Goal: Book appointment/travel/reservation

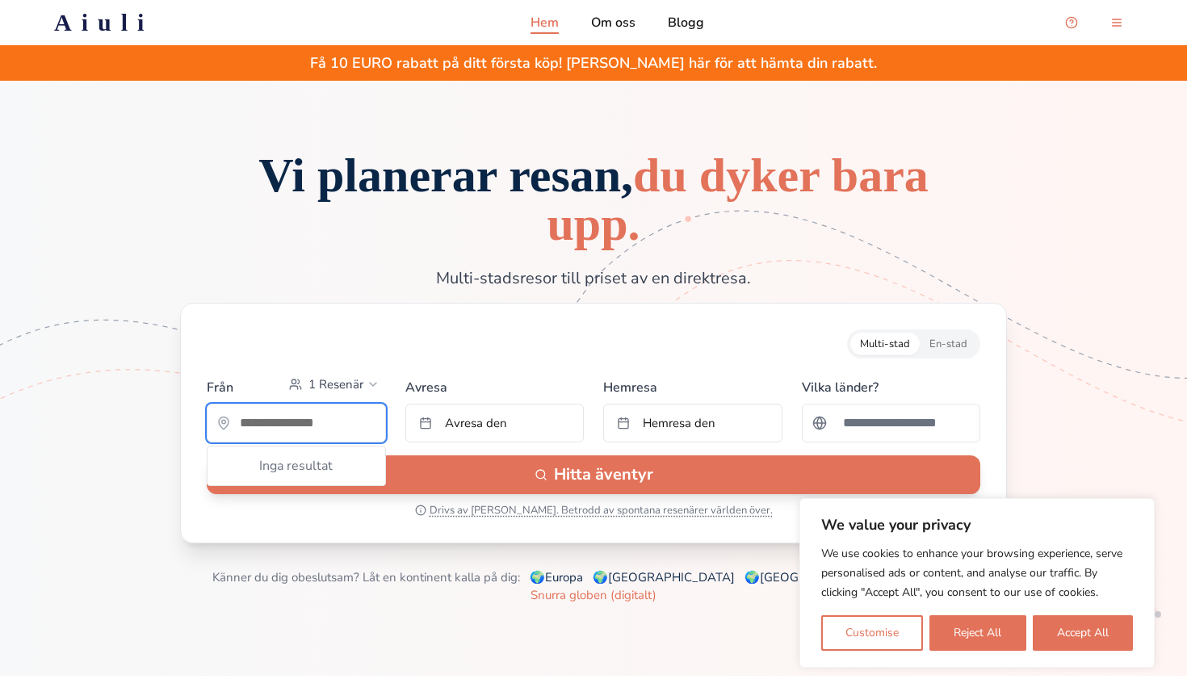
click at [300, 421] on input "text" at bounding box center [296, 423] width 178 height 32
type input "*"
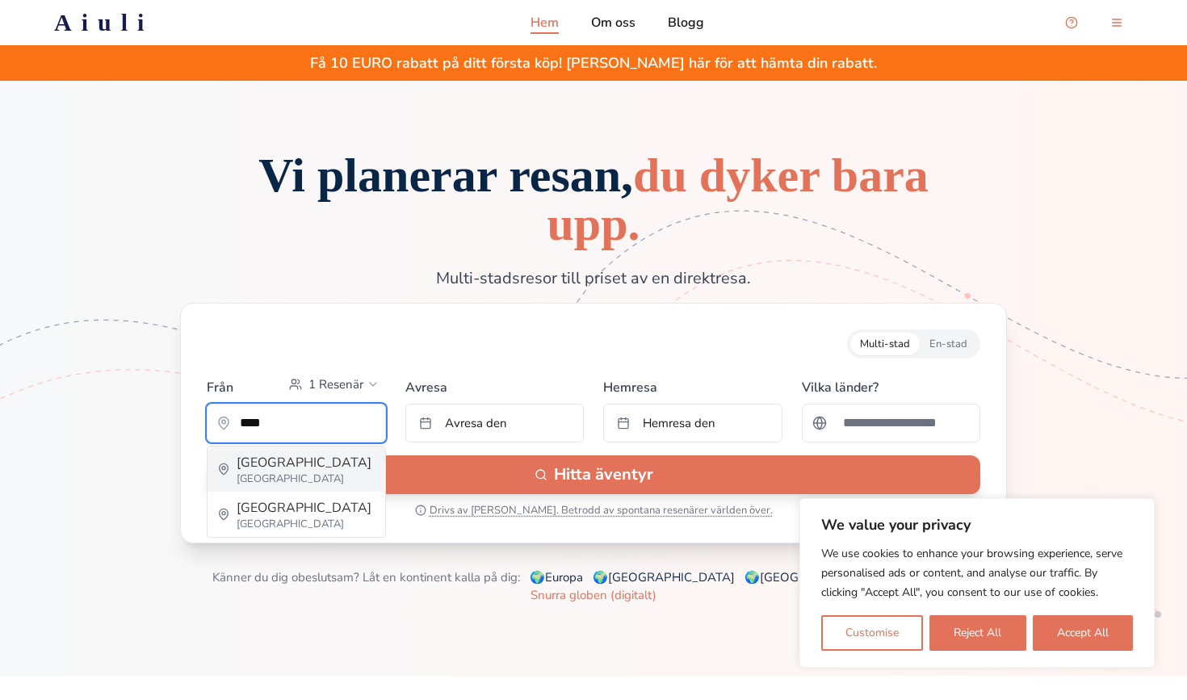
type input "********"
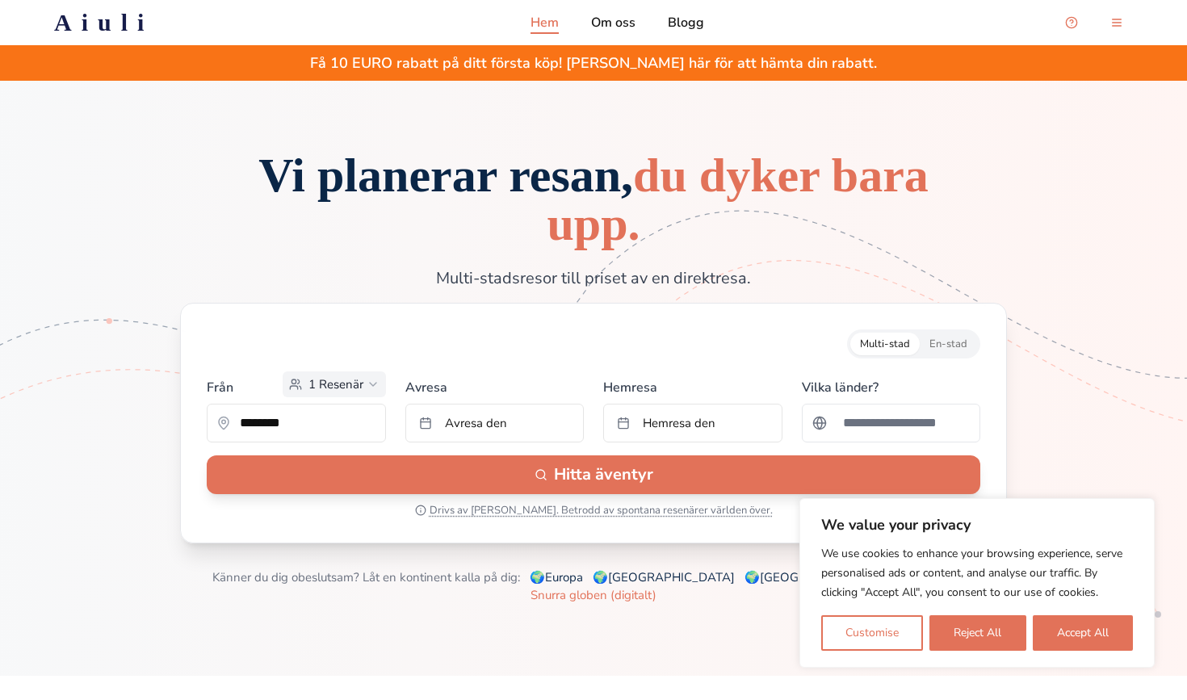
click at [353, 375] on button "1 Resenär" at bounding box center [334, 384] width 103 height 26
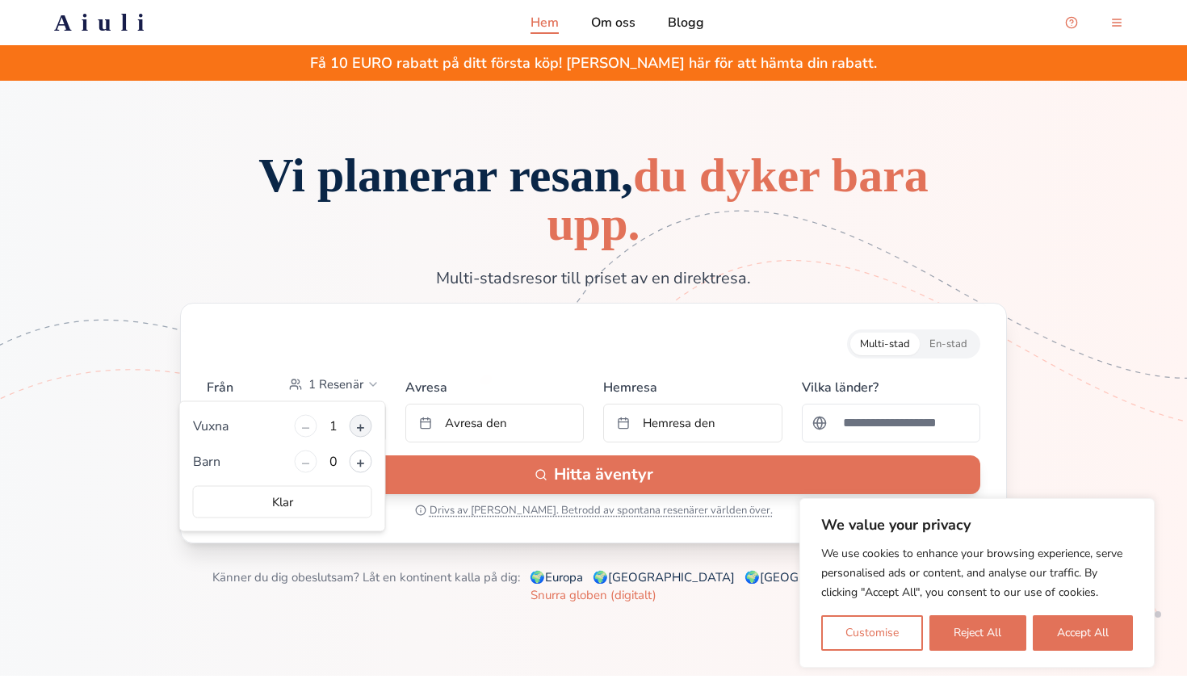
click at [354, 428] on button "+" at bounding box center [361, 426] width 23 height 23
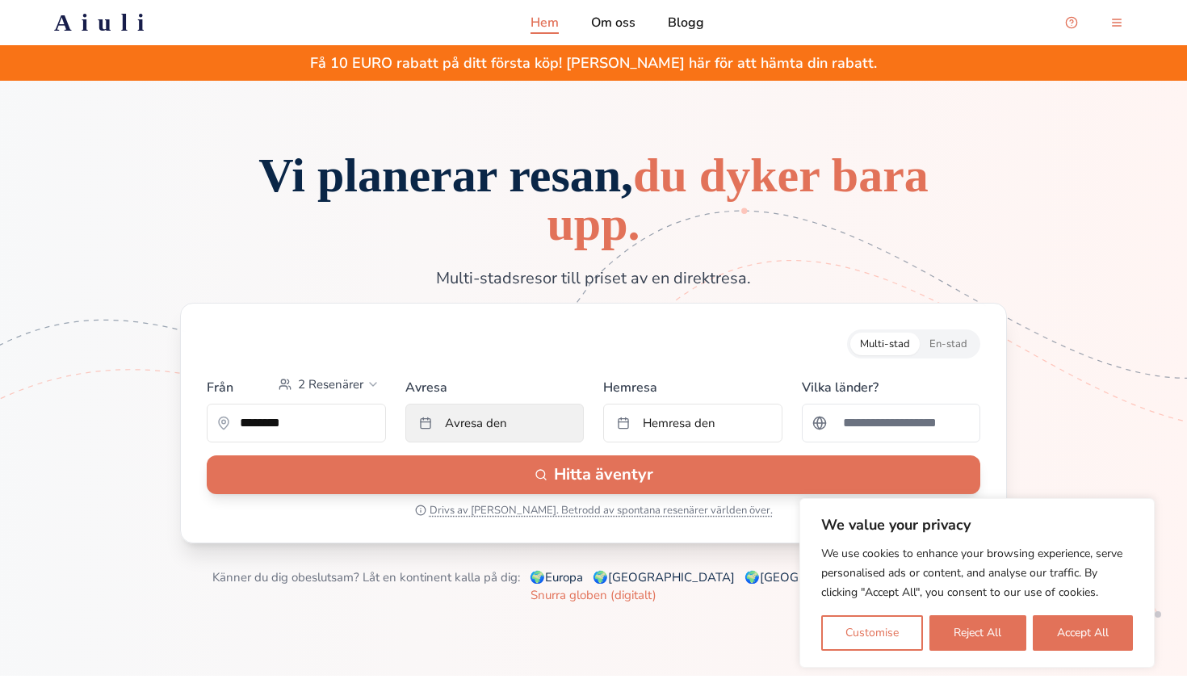
click at [467, 423] on span "Avresa den" at bounding box center [476, 423] width 62 height 16
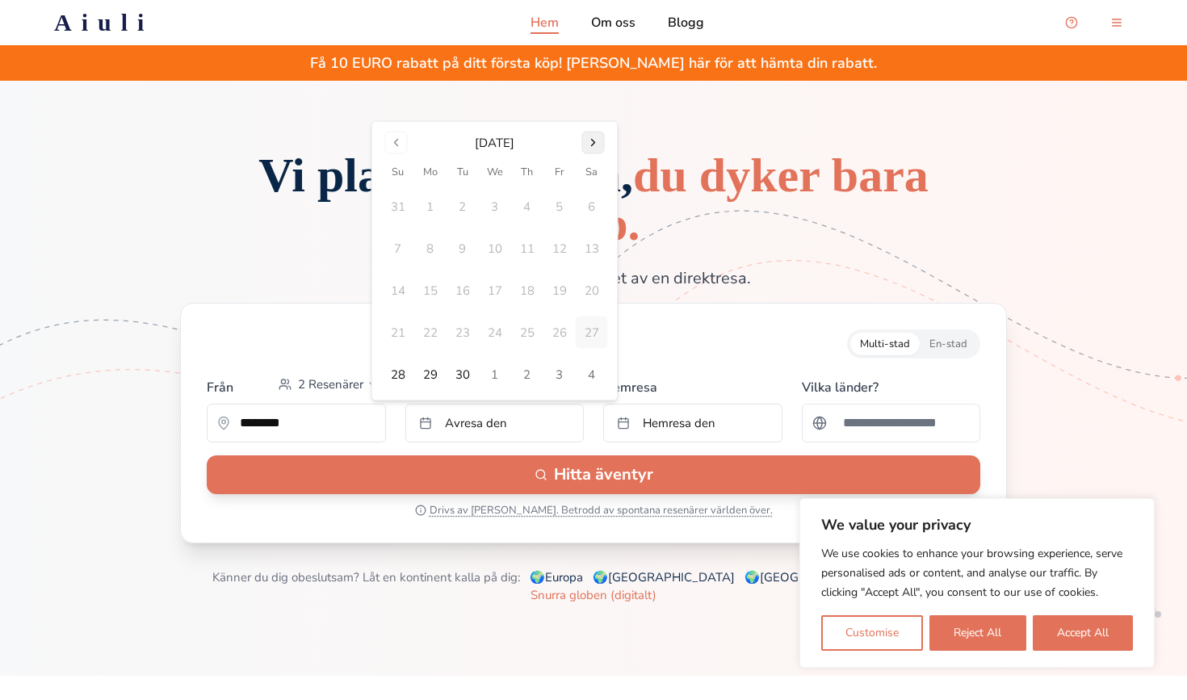
click at [595, 144] on button "Go to next month" at bounding box center [593, 143] width 23 height 23
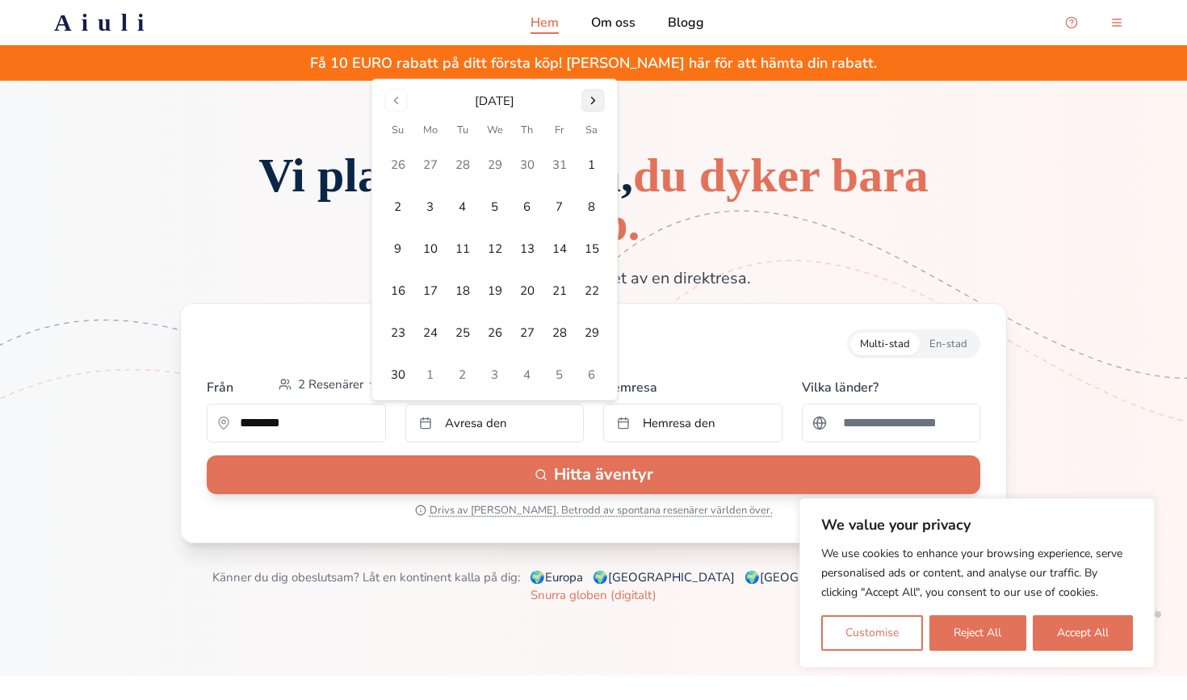
click at [595, 144] on tbody "26 27 28 29 30 31 1 2 3 4 5 6 7 8 9 10 11 12 13 14 15 16 17 18 19 20 21 22 23 2…" at bounding box center [495, 265] width 226 height 252
click at [591, 95] on button "Go to next month" at bounding box center [593, 101] width 23 height 23
click at [420, 292] on button "15" at bounding box center [430, 290] width 32 height 32
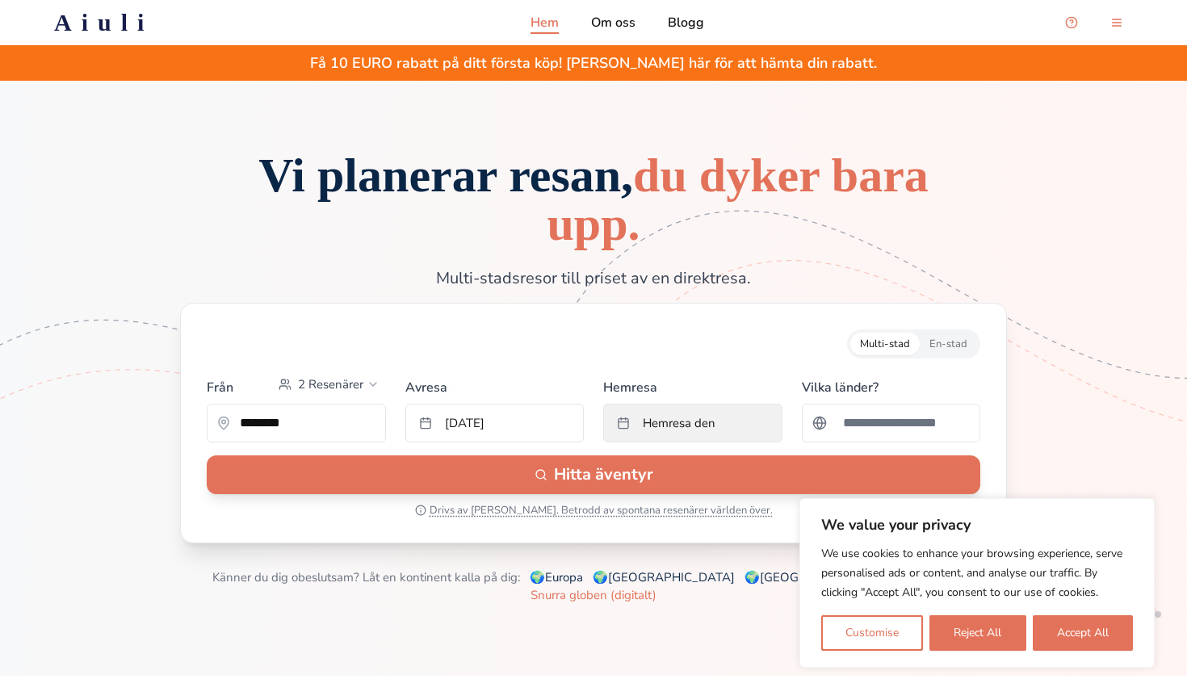
click at [655, 415] on span "Hemresa den" at bounding box center [679, 423] width 73 height 16
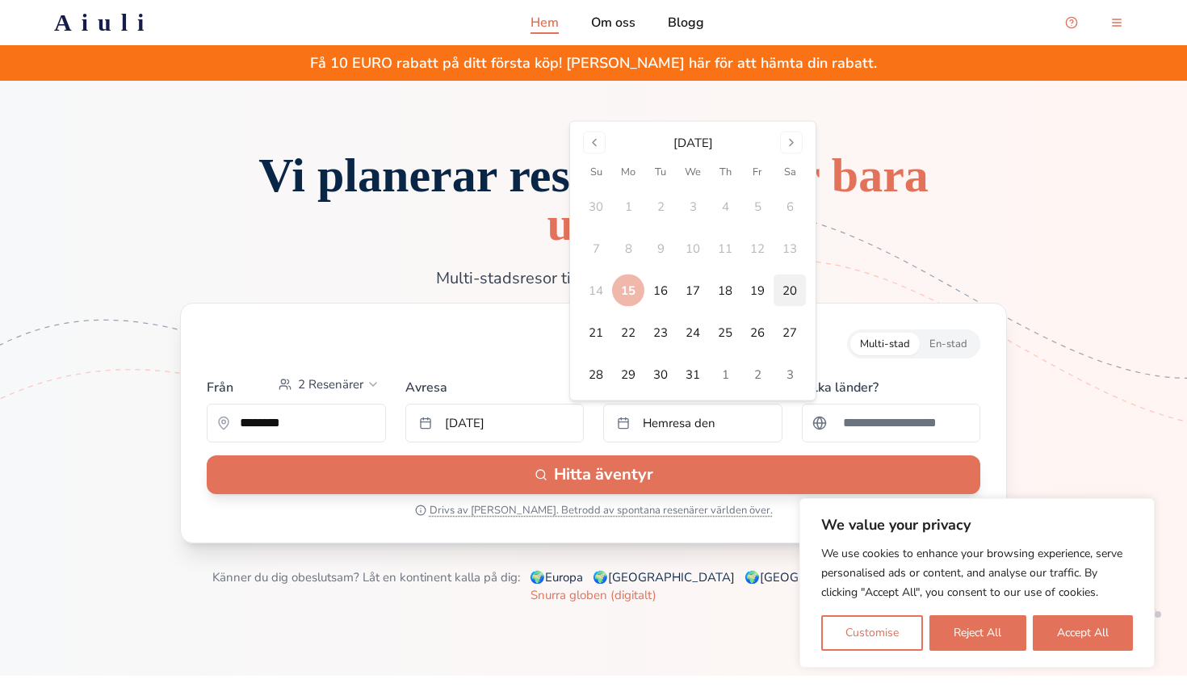
click at [797, 292] on button "20" at bounding box center [789, 290] width 32 height 32
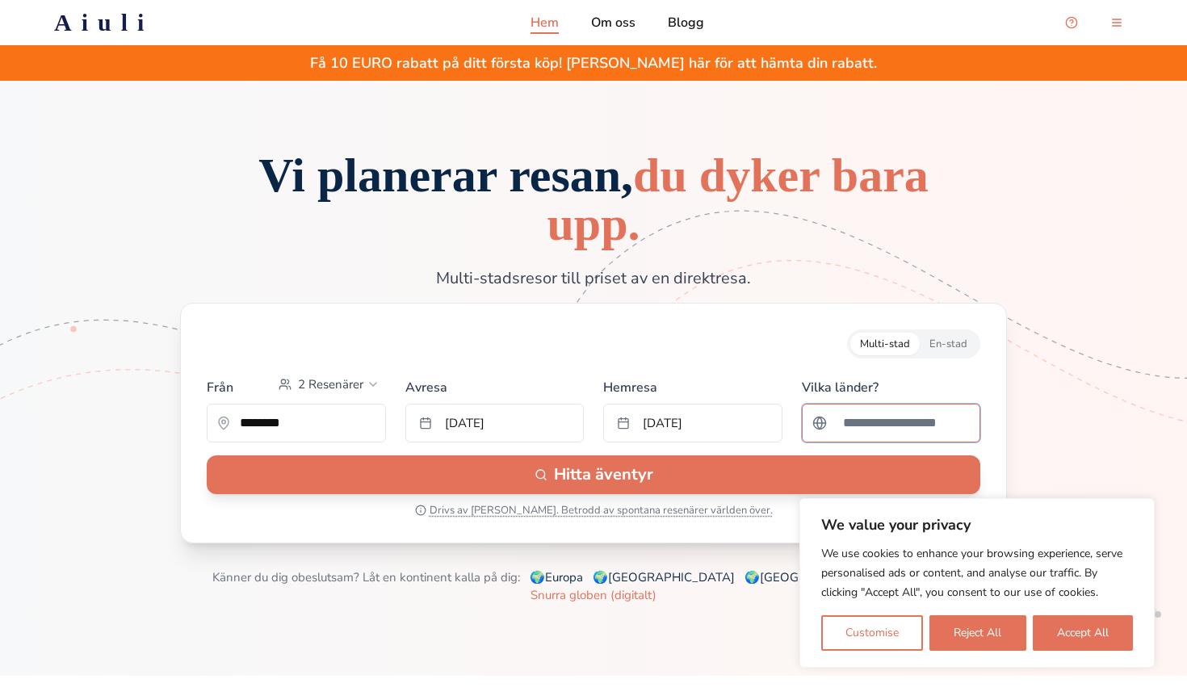
click at [898, 424] on input "Sök efter ett land" at bounding box center [901, 423] width 137 height 32
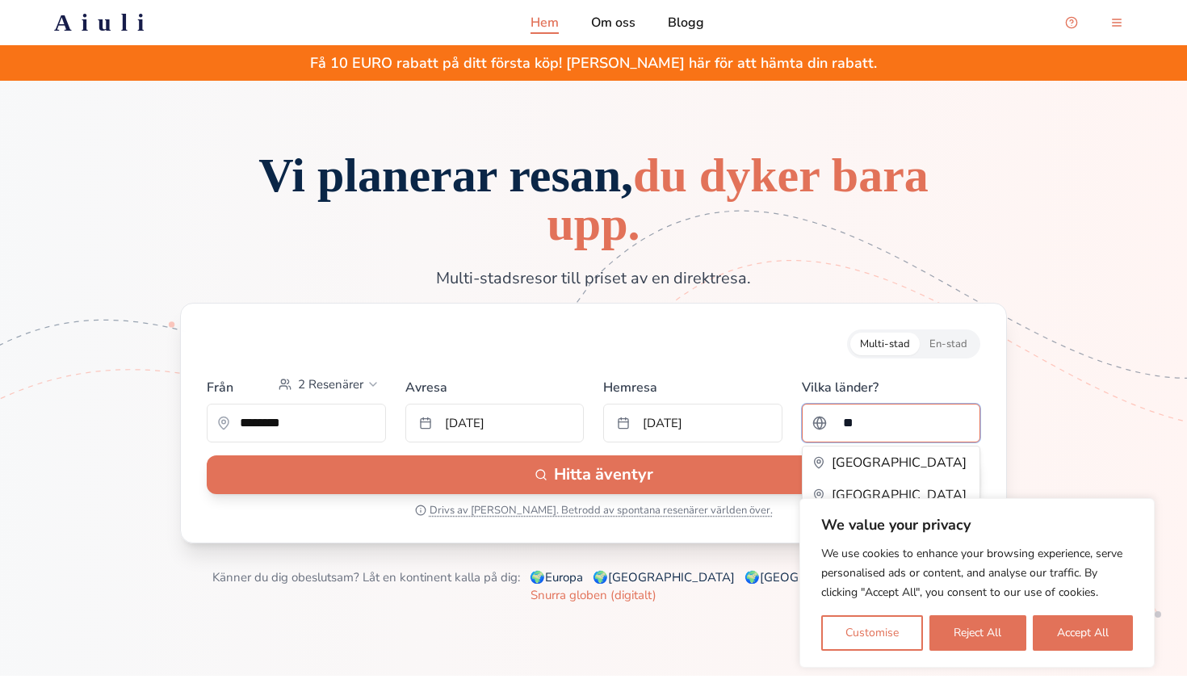
type input "*"
type input "****"
click at [904, 446] on div "[GEOGRAPHIC_DATA]" at bounding box center [891, 463] width 179 height 34
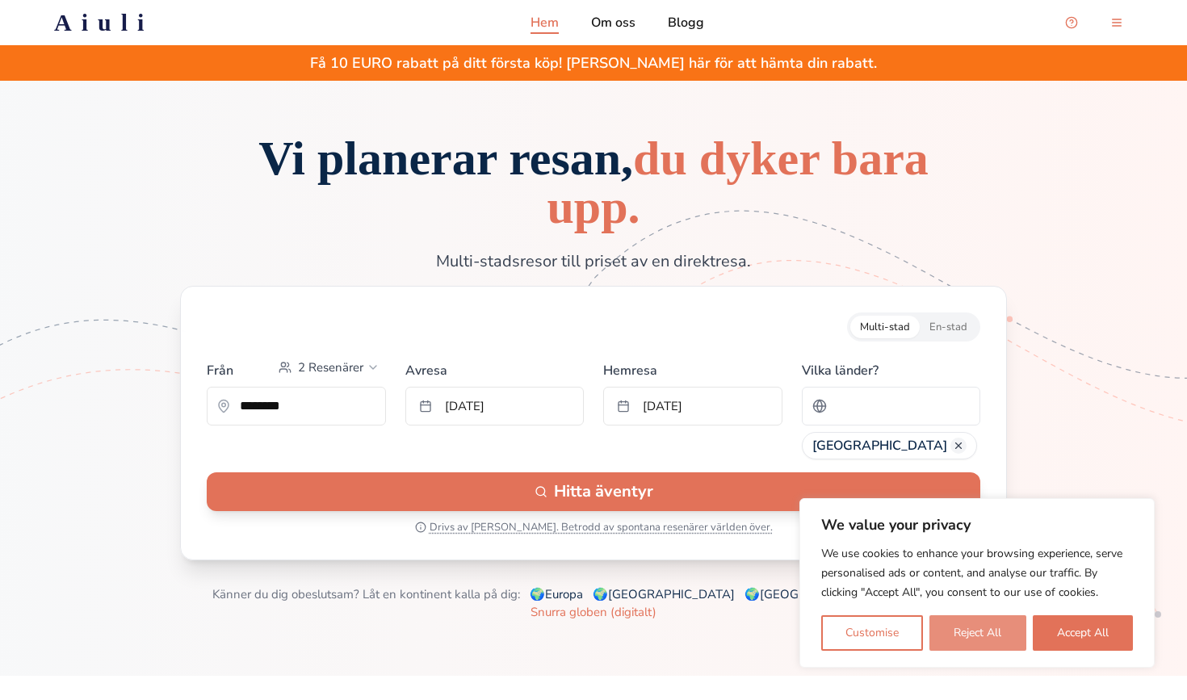
click at [953, 632] on button "Reject All" at bounding box center [977, 633] width 96 height 36
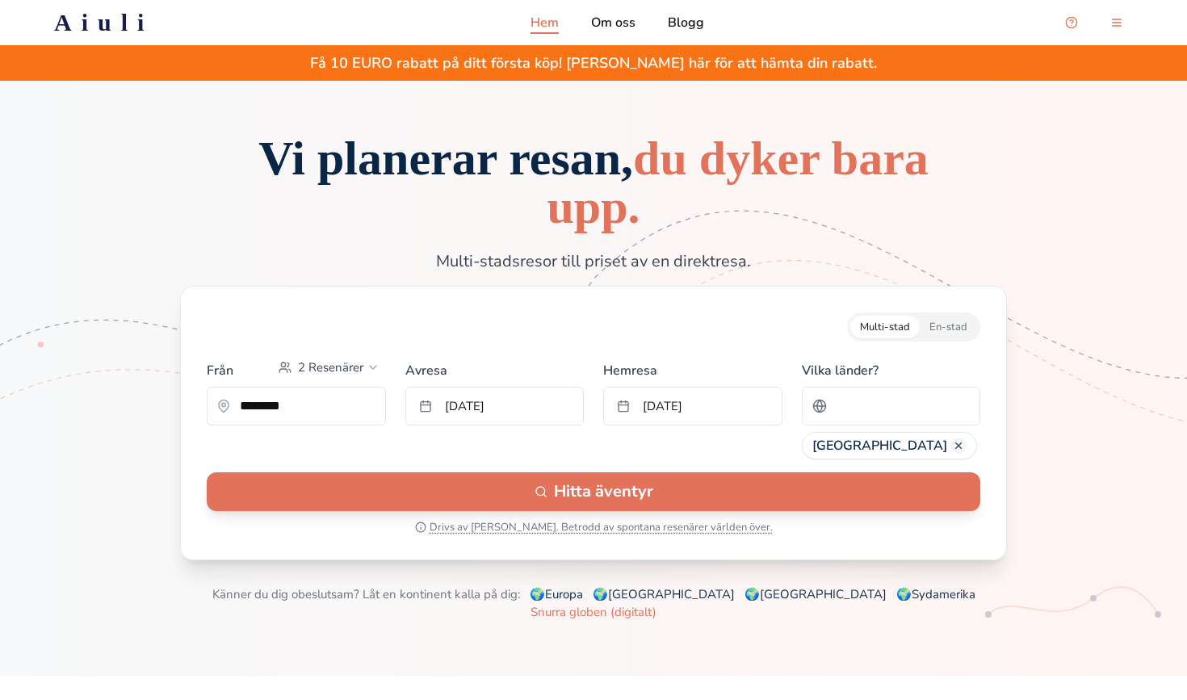
click at [956, 332] on button "En-stad" at bounding box center [947, 327] width 57 height 23
click at [876, 405] on input "Sök efter ett land" at bounding box center [901, 406] width 137 height 32
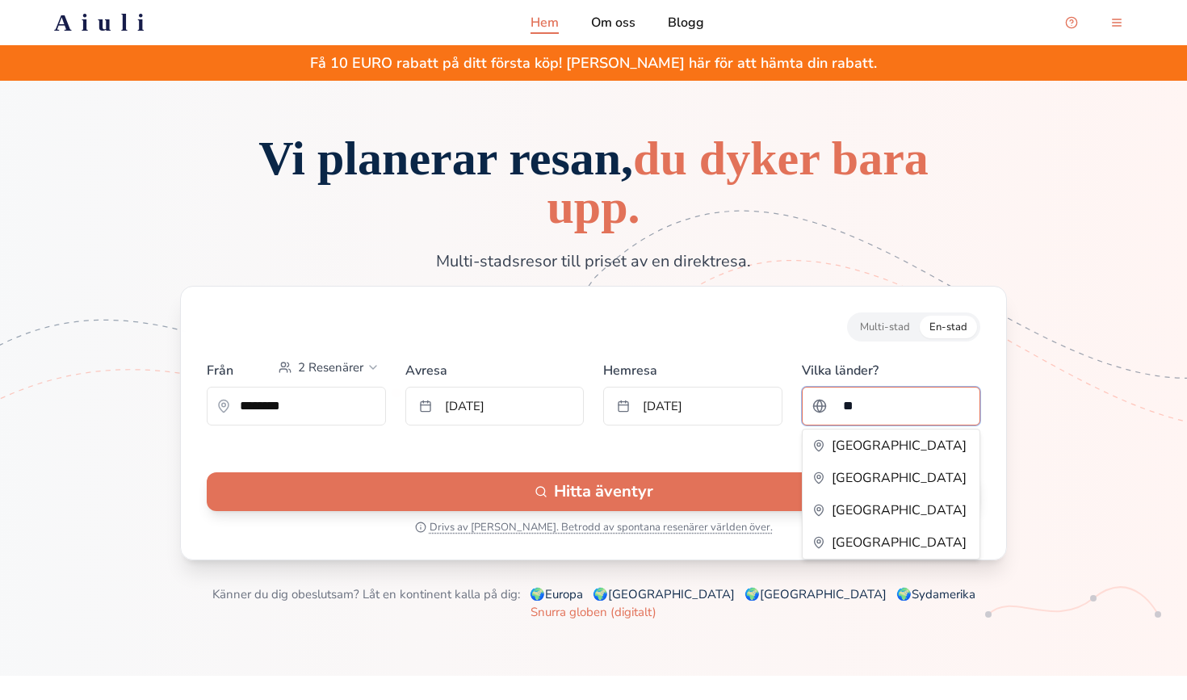
type input "*"
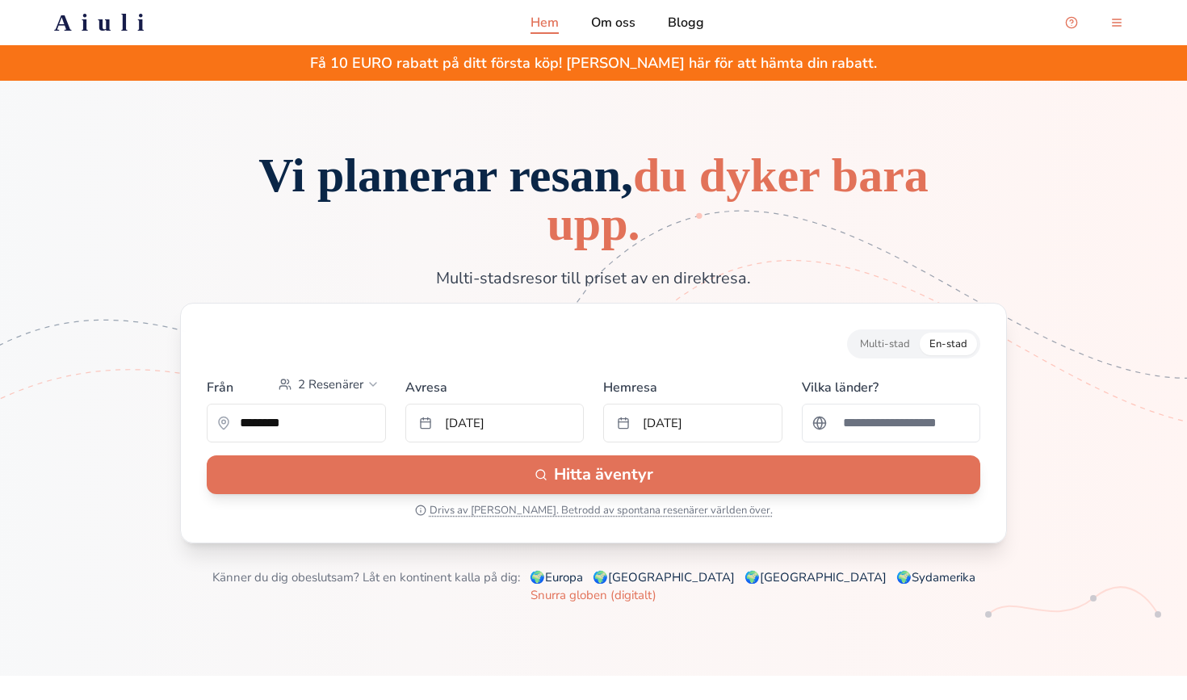
click at [865, 342] on button "Multi-stad" at bounding box center [884, 344] width 69 height 23
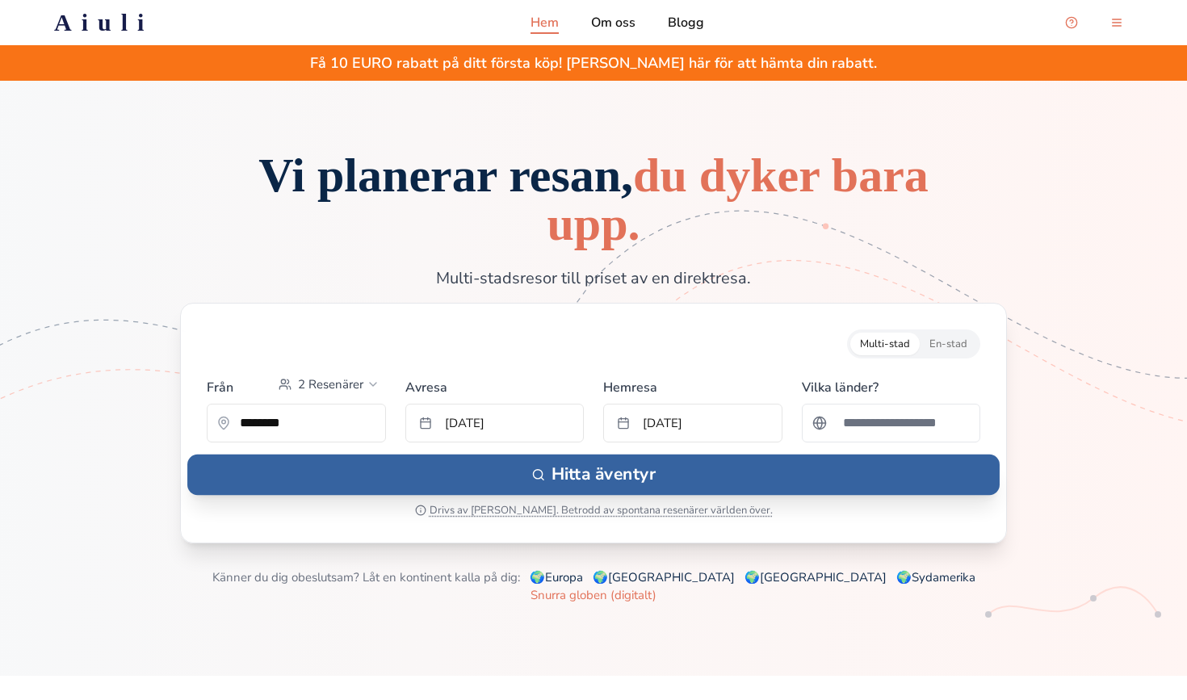
click at [725, 486] on button "Hitta äventyr" at bounding box center [593, 474] width 812 height 40
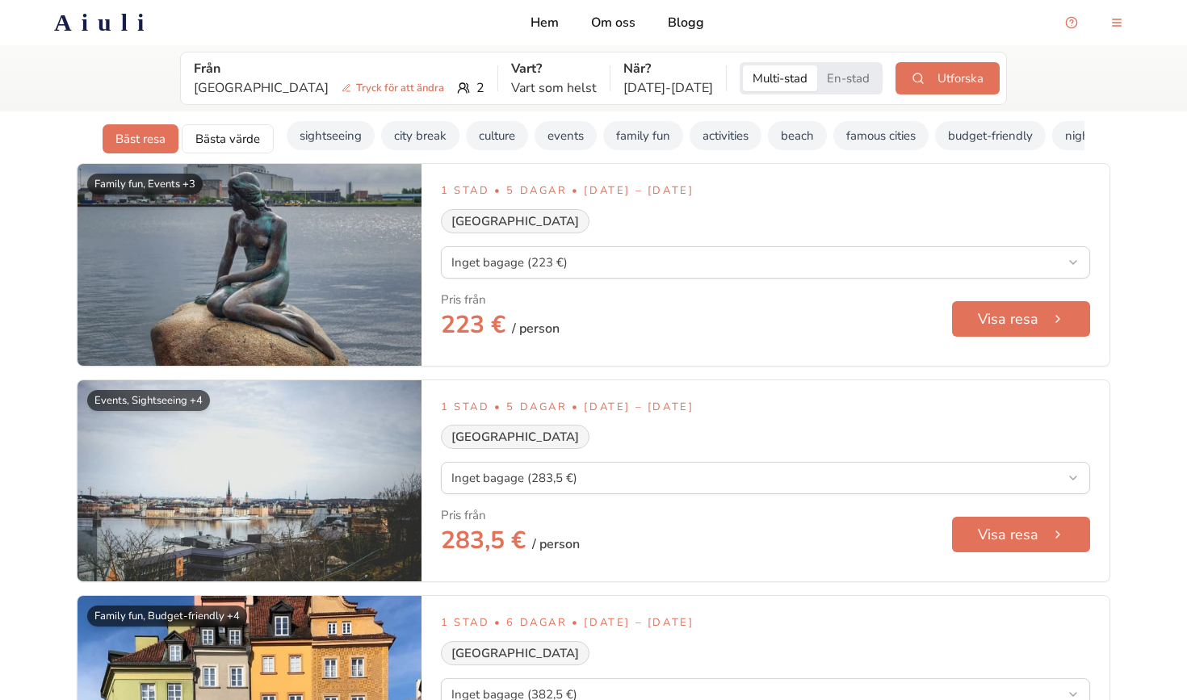
click at [817, 78] on button "En-stad" at bounding box center [848, 78] width 62 height 26
click at [895, 77] on button "Utforska" at bounding box center [947, 78] width 104 height 32
click at [335, 88] on span "Tryck för att ändra" at bounding box center [392, 88] width 115 height 16
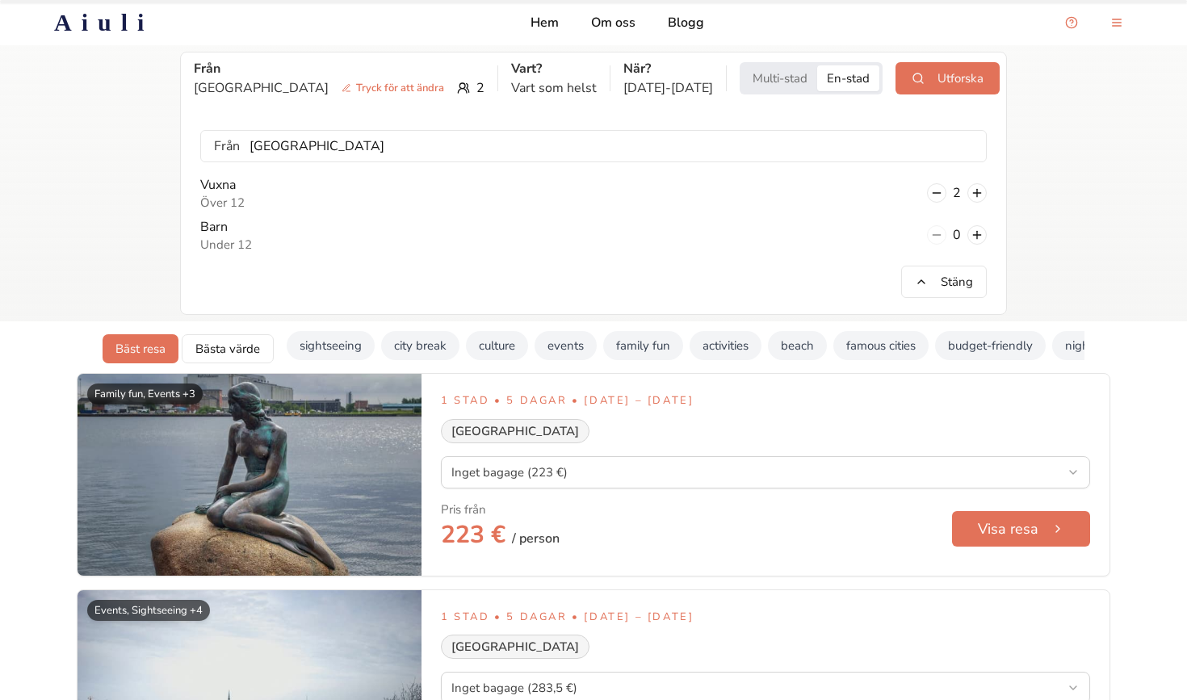
click at [817, 74] on button "En-stad" at bounding box center [848, 78] width 62 height 26
click at [817, 77] on button "En-stad" at bounding box center [848, 78] width 62 height 26
click at [918, 88] on button "Utforska" at bounding box center [947, 78] width 104 height 32
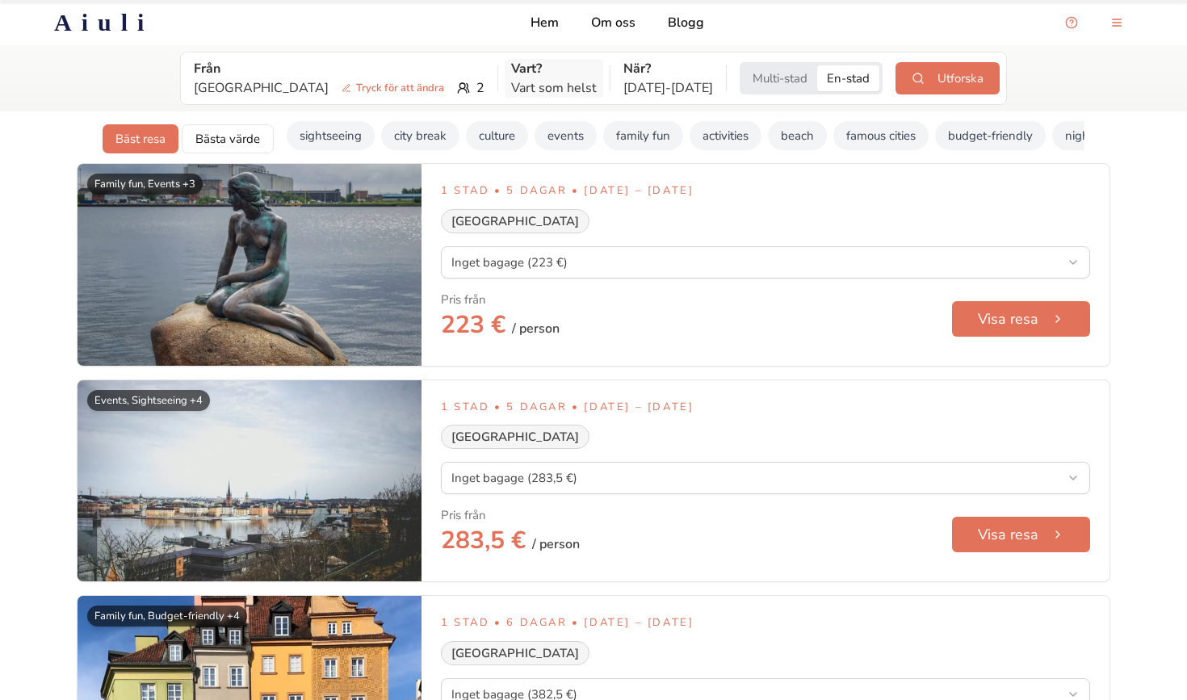
click at [518, 72] on p "Vart?" at bounding box center [554, 68] width 86 height 19
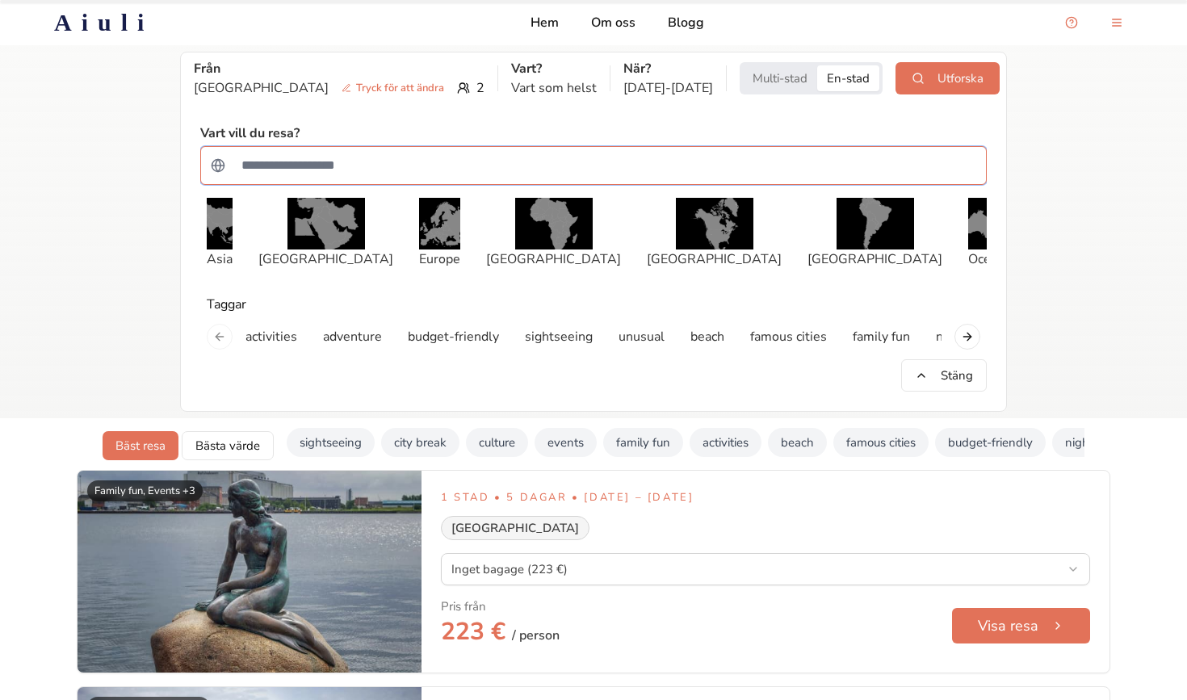
click at [472, 164] on input "Sök efter ett land" at bounding box center [604, 165] width 744 height 32
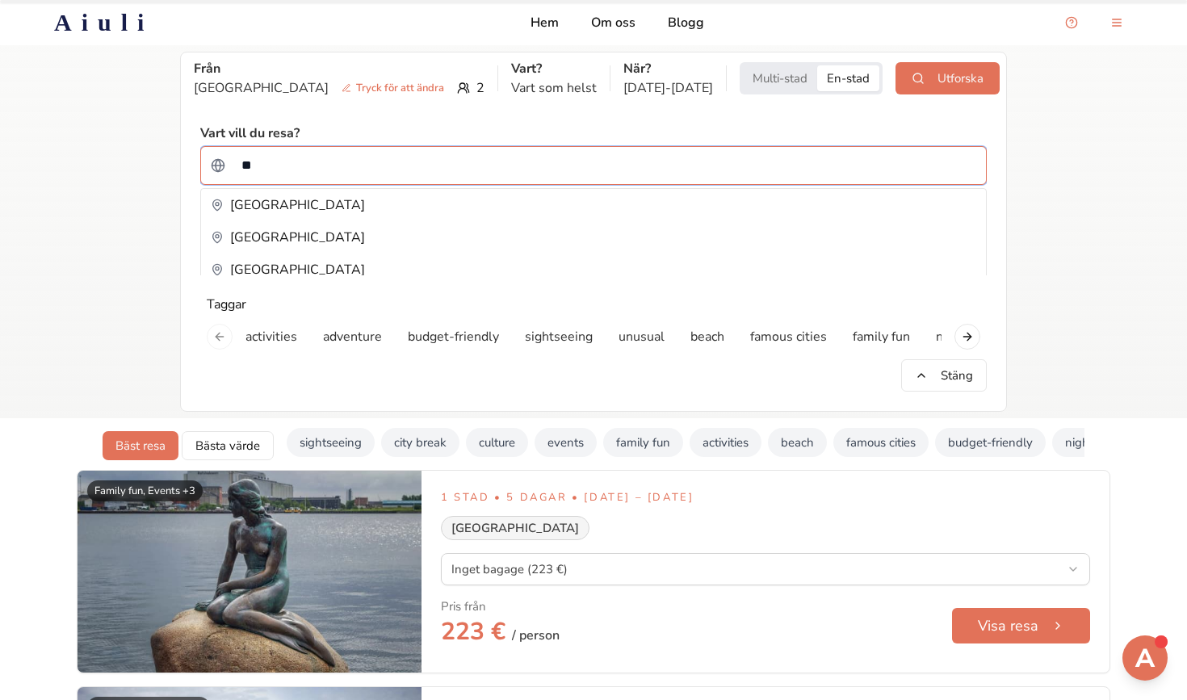
type input "*"
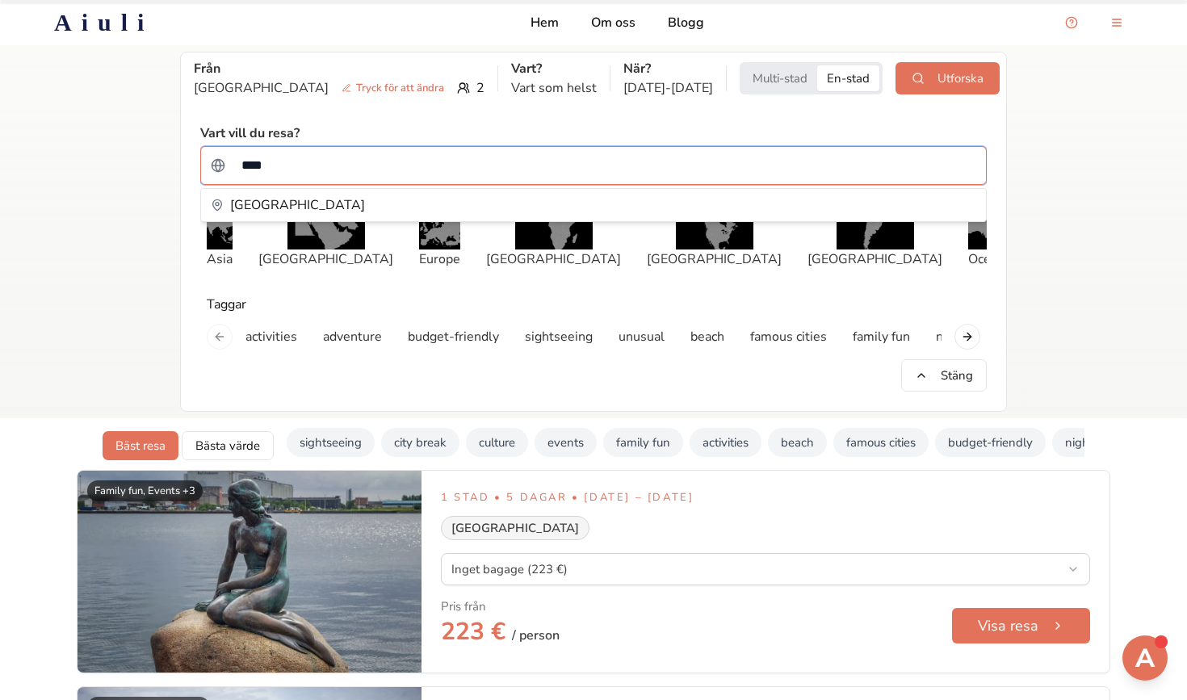
type input "*****"
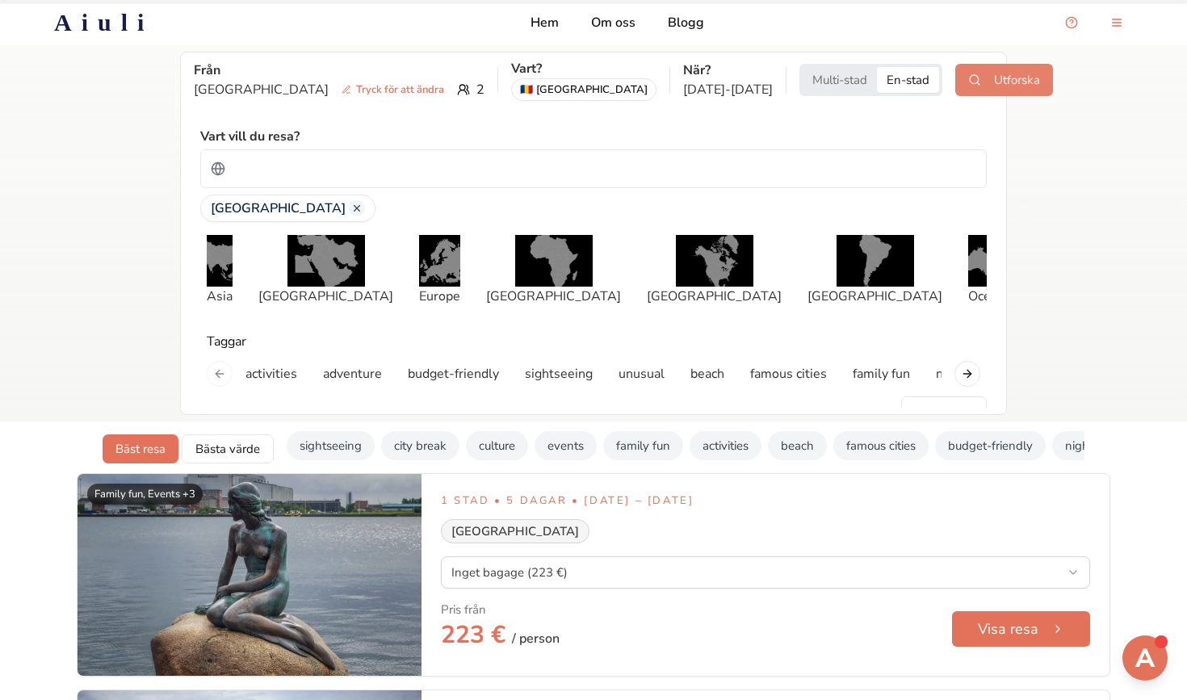
click at [955, 82] on button "Utforska" at bounding box center [1004, 80] width 98 height 32
